Goal: Task Accomplishment & Management: Manage account settings

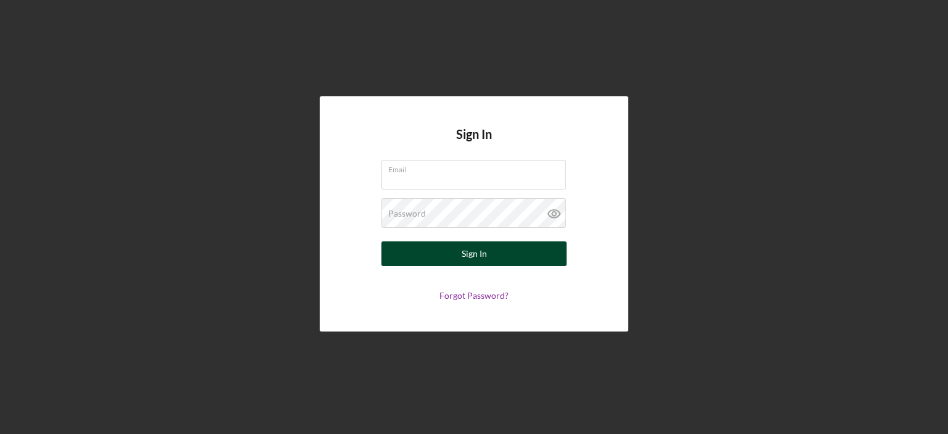
type input "[EMAIL_ADDRESS][DOMAIN_NAME]"
click at [479, 257] on div "Sign In" at bounding box center [474, 253] width 25 height 25
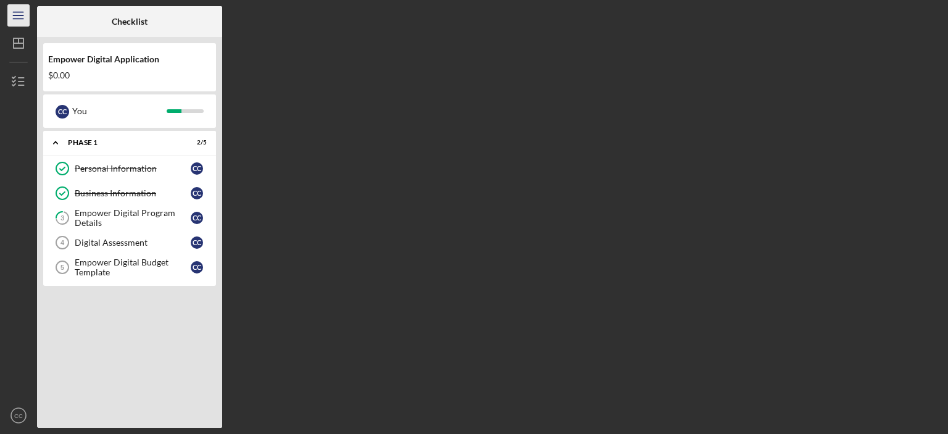
click at [19, 16] on icon "Icon/Menu" at bounding box center [19, 16] width 28 height 28
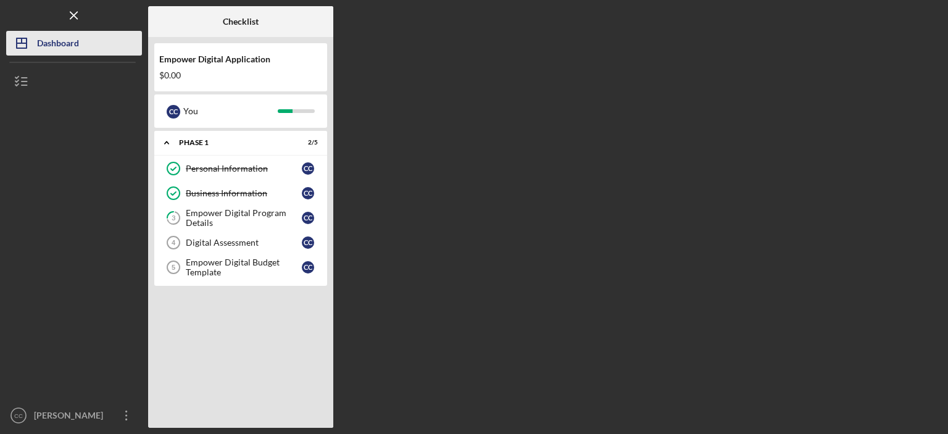
click at [65, 41] on div "Dashboard" at bounding box center [58, 45] width 42 height 28
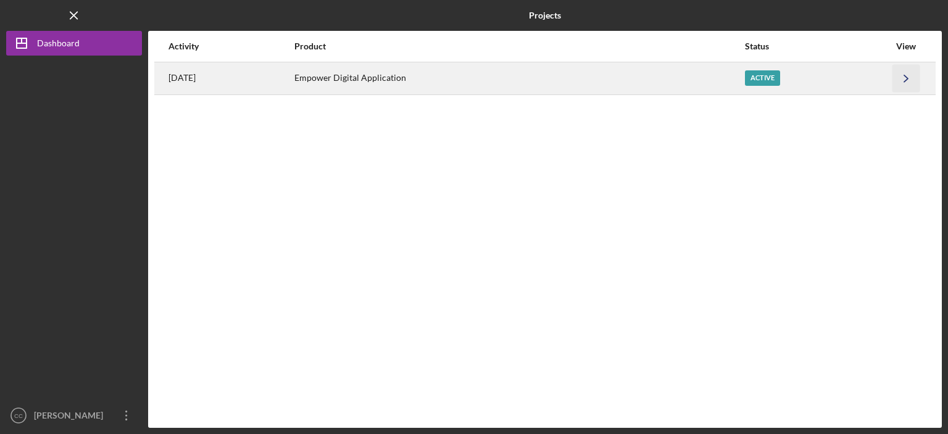
click at [911, 78] on icon "Icon/Navigate" at bounding box center [906, 78] width 28 height 28
